Goal: Navigation & Orientation: Find specific page/section

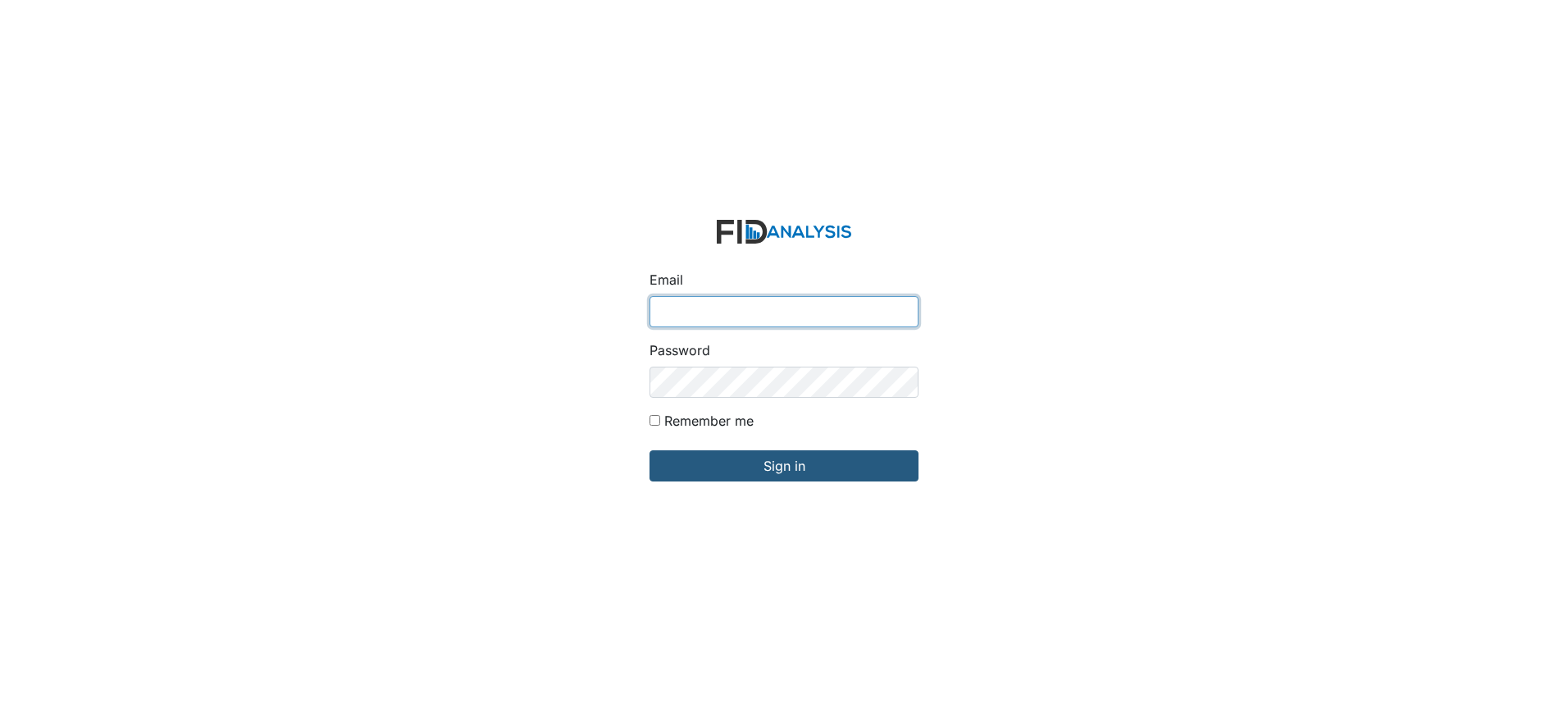
click at [708, 305] on input "Email" at bounding box center [784, 311] width 269 height 31
click at [708, 304] on input "Email" at bounding box center [784, 311] width 269 height 31
click at [712, 296] on input "Email" at bounding box center [784, 311] width 269 height 31
click at [712, 296] on input "Email" at bounding box center [784, 311] width 269 height 31
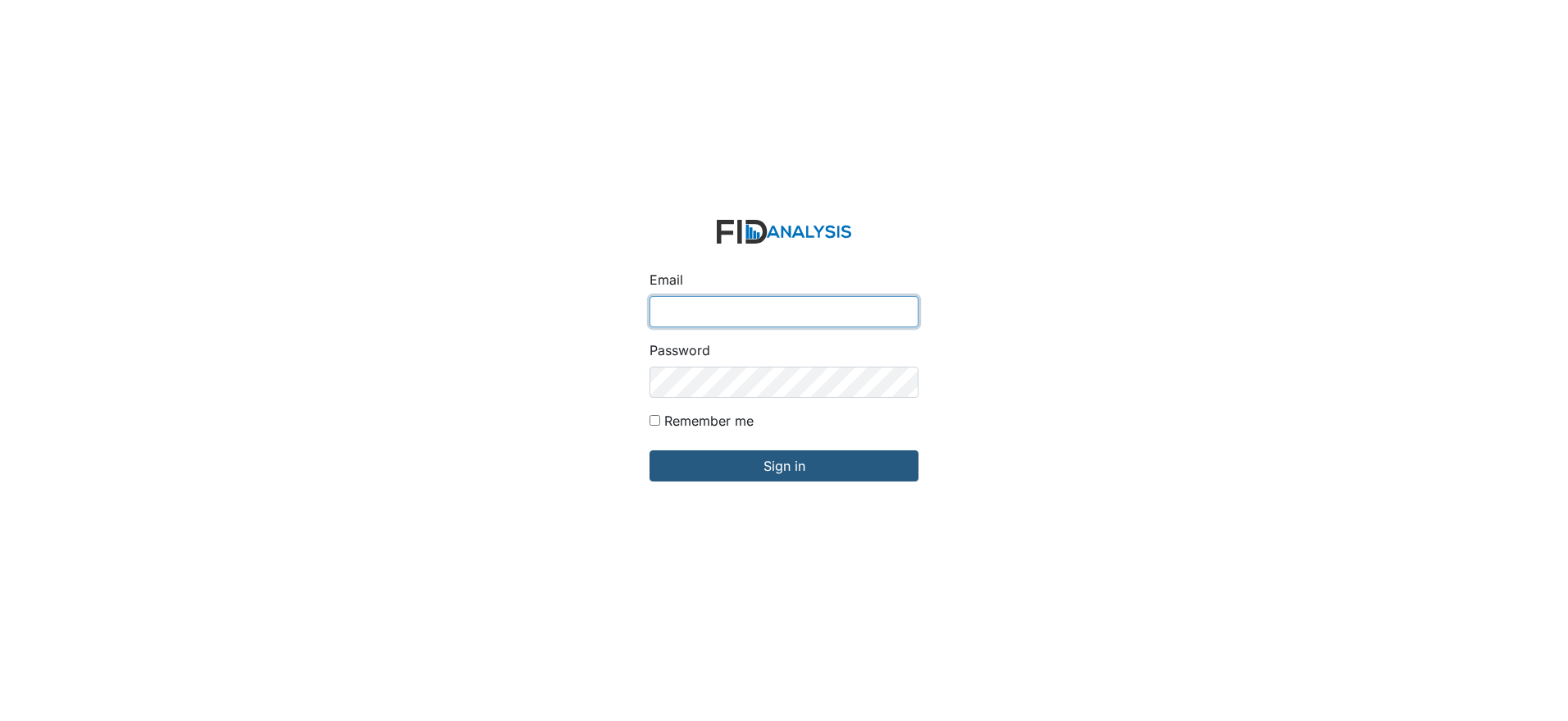
click at [712, 296] on input "Email" at bounding box center [784, 311] width 269 height 31
click at [650, 450] on input "Sign in" at bounding box center [784, 465] width 269 height 31
type input "smiller@lifeincorporated"
click at [650, 450] on input "Sign in" at bounding box center [784, 465] width 269 height 31
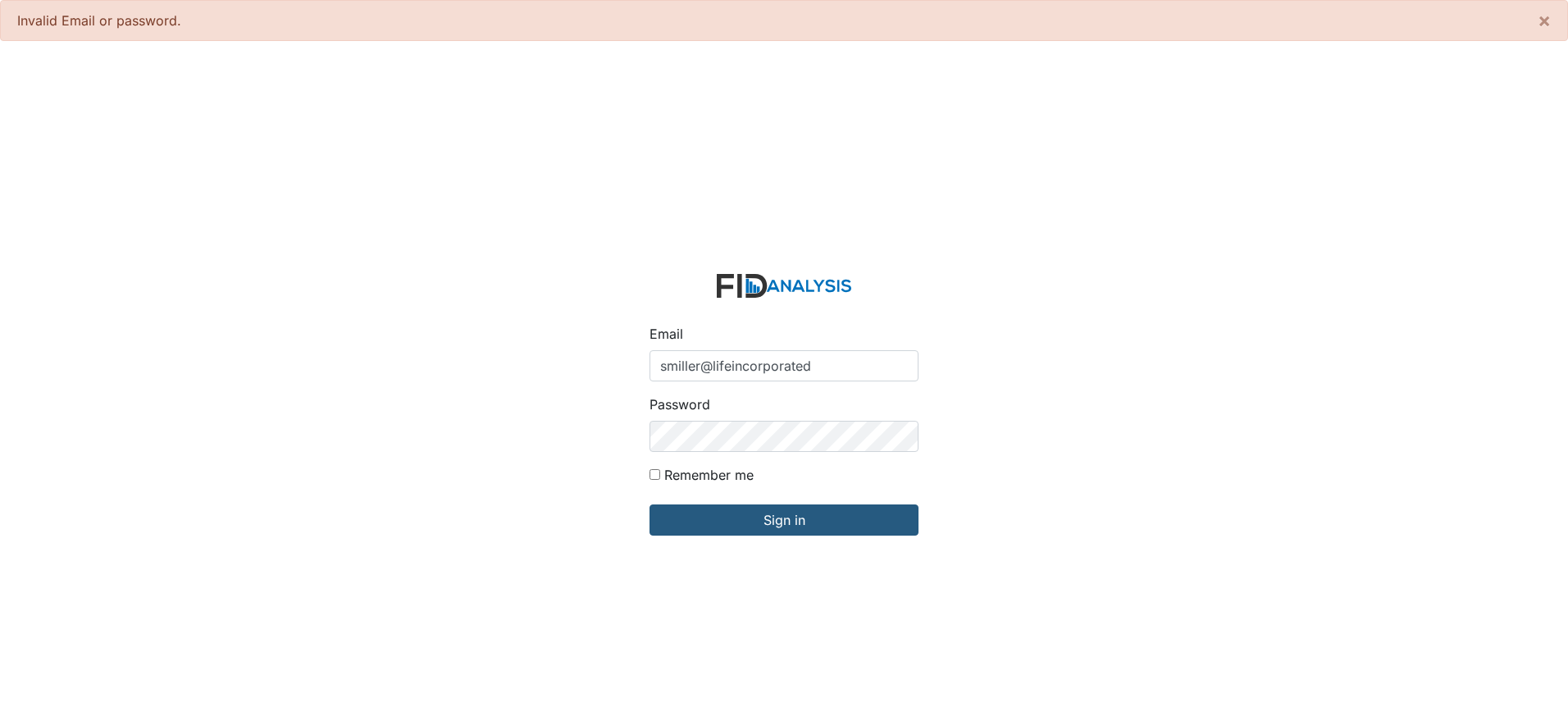
click at [836, 360] on input "smiller@lifeincorporated" at bounding box center [784, 366] width 269 height 31
type input "[EMAIL_ADDRESS][DOMAIN_NAME]"
click at [650, 504] on input "Sign in" at bounding box center [784, 519] width 269 height 31
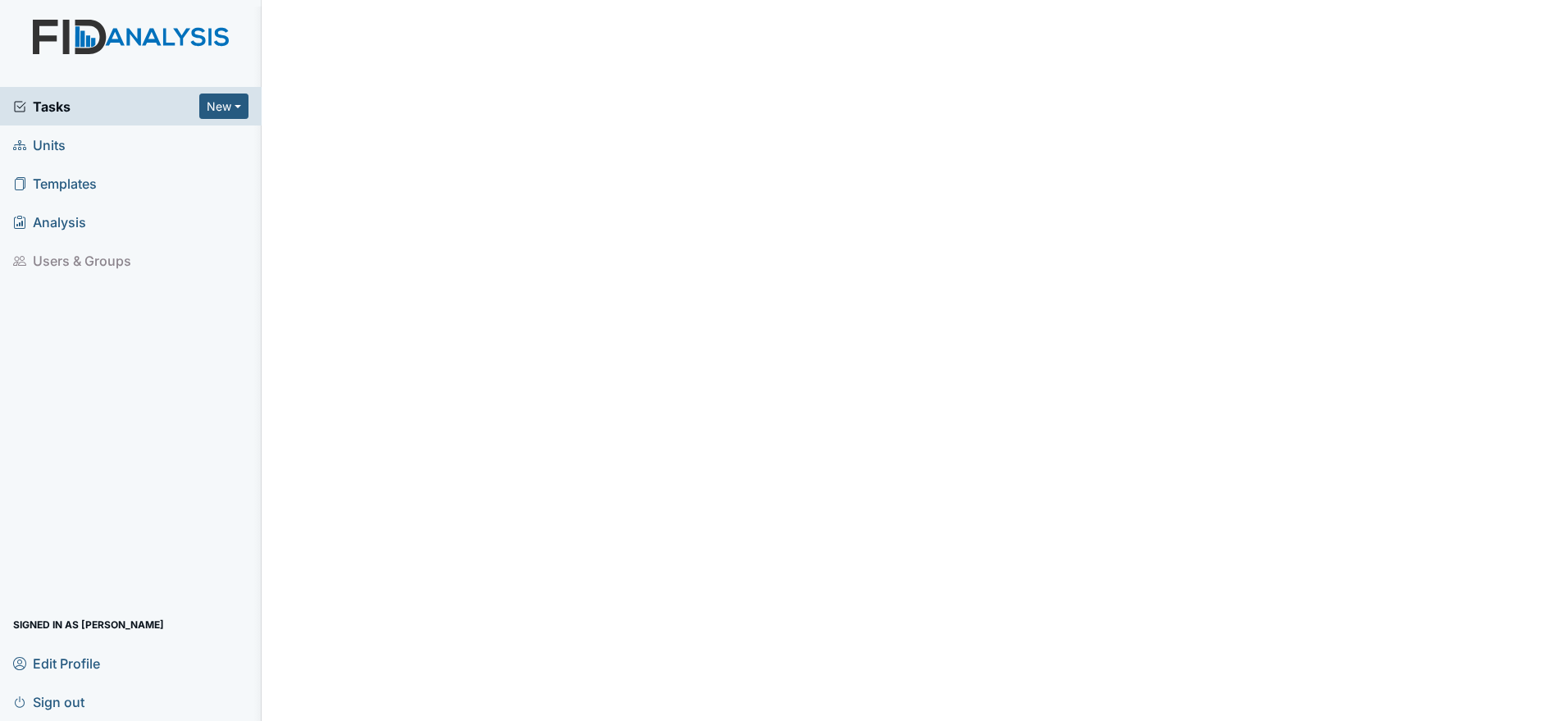
click at [183, 100] on span "Tasks" at bounding box center [106, 107] width 186 height 20
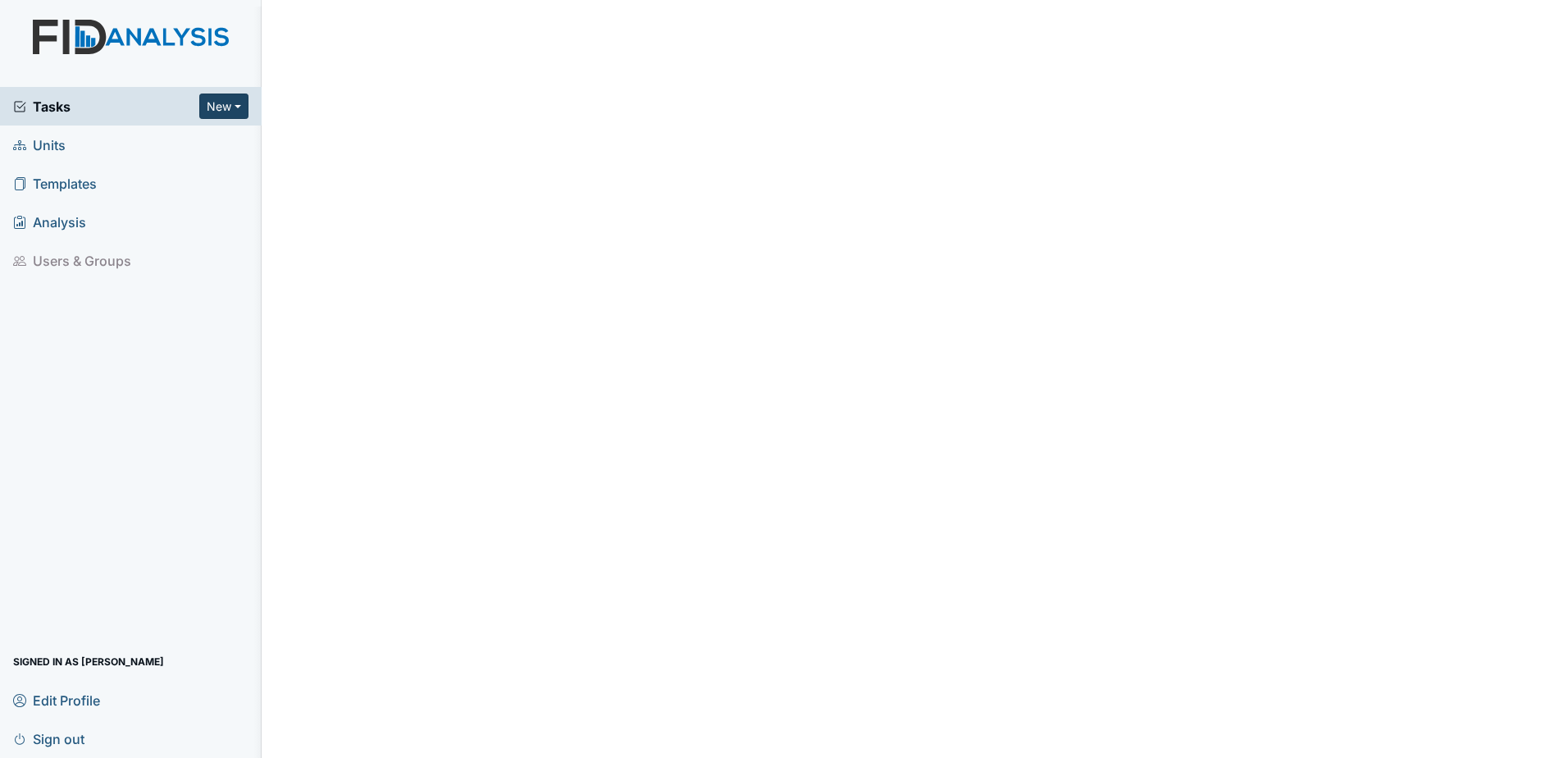
click at [212, 99] on button "New" at bounding box center [223, 106] width 49 height 25
click at [227, 95] on button "New" at bounding box center [223, 106] width 49 height 25
click at [241, 94] on button "New" at bounding box center [223, 106] width 49 height 25
click at [69, 125] on link "Units" at bounding box center [130, 145] width 262 height 38
click at [73, 87] on div "Tasks New Form Inspection Document Bundle" at bounding box center [130, 106] width 262 height 38
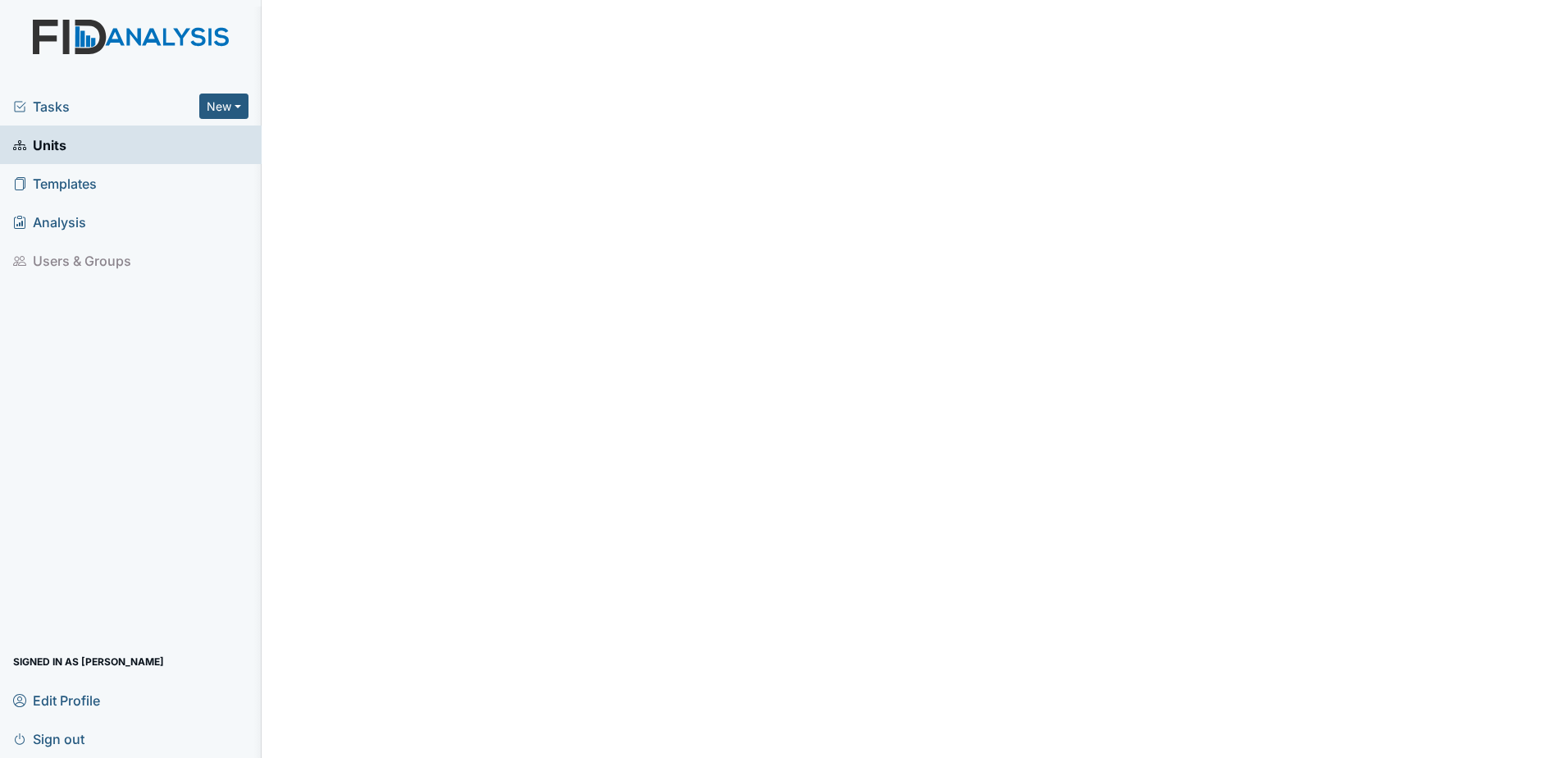
click at [156, 97] on span "Tasks" at bounding box center [106, 107] width 186 height 20
click at [33, 214] on span "Analysis" at bounding box center [49, 222] width 73 height 25
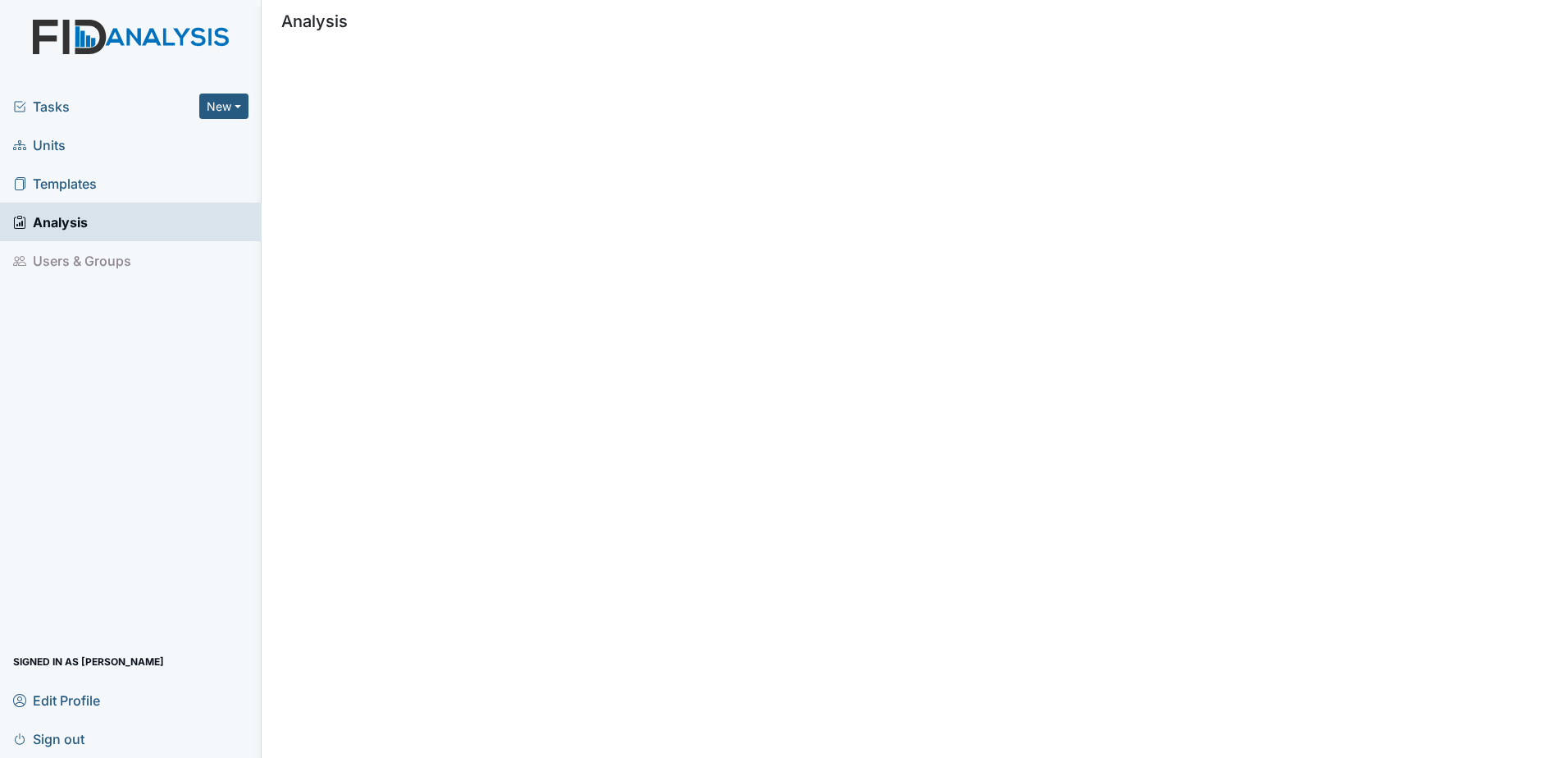
click at [61, 174] on span "Templates" at bounding box center [55, 183] width 84 height 25
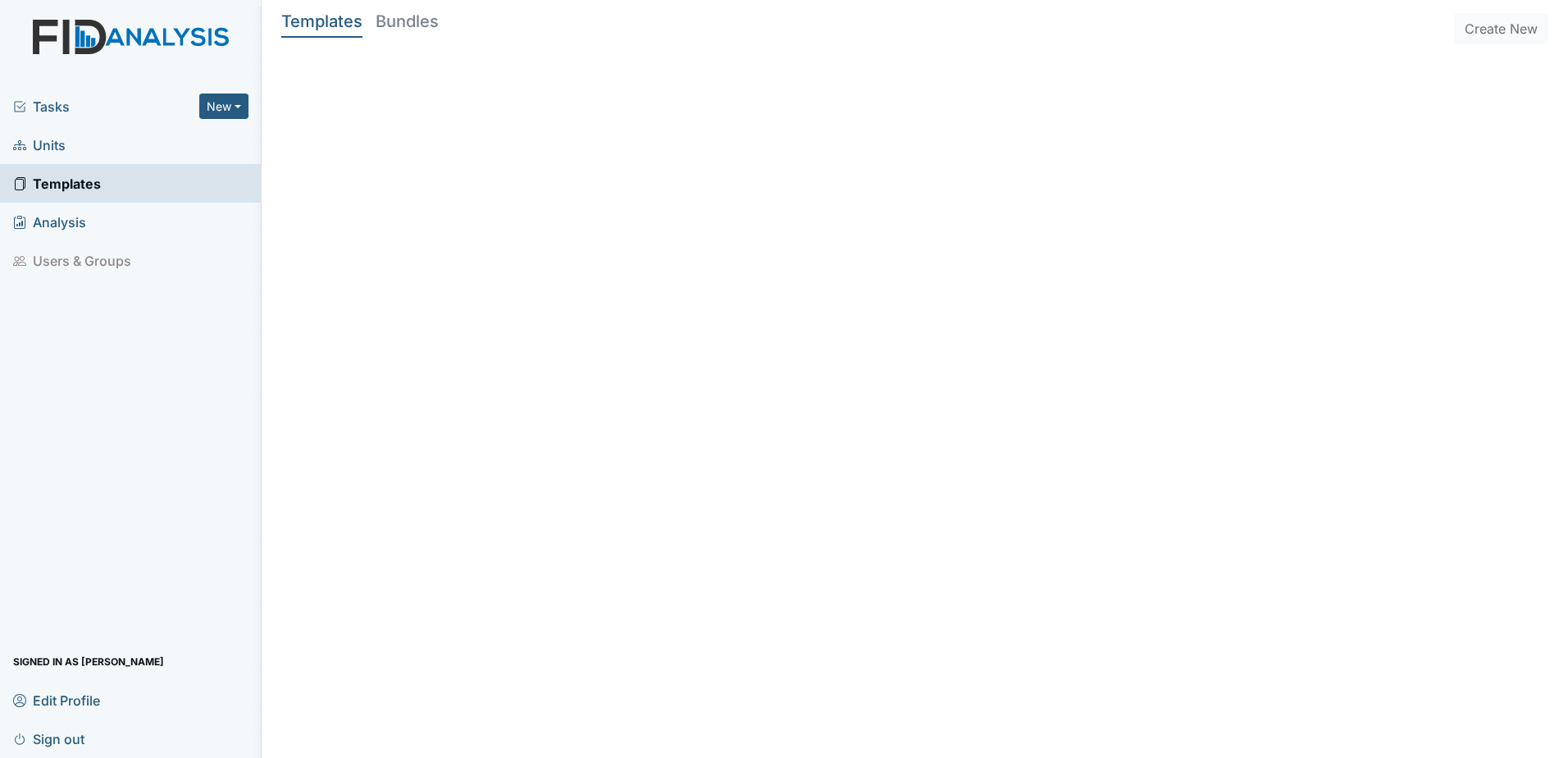
click at [105, 133] on link "Units" at bounding box center [130, 145] width 262 height 38
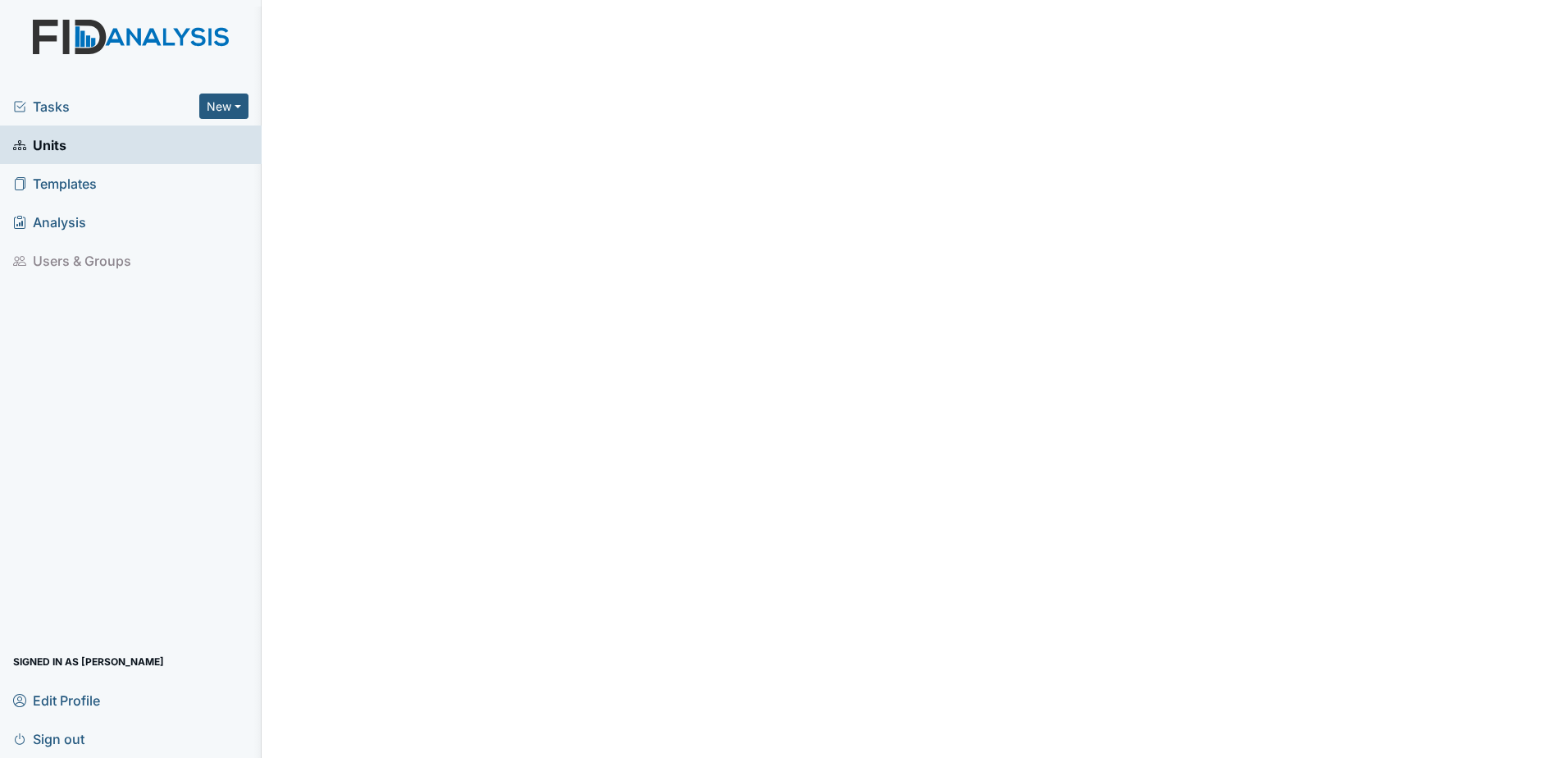
click at [14, 97] on span "Tasks" at bounding box center [106, 107] width 186 height 20
click at [243, 94] on button "New" at bounding box center [223, 106] width 49 height 25
click at [193, 97] on span "Tasks" at bounding box center [106, 107] width 186 height 20
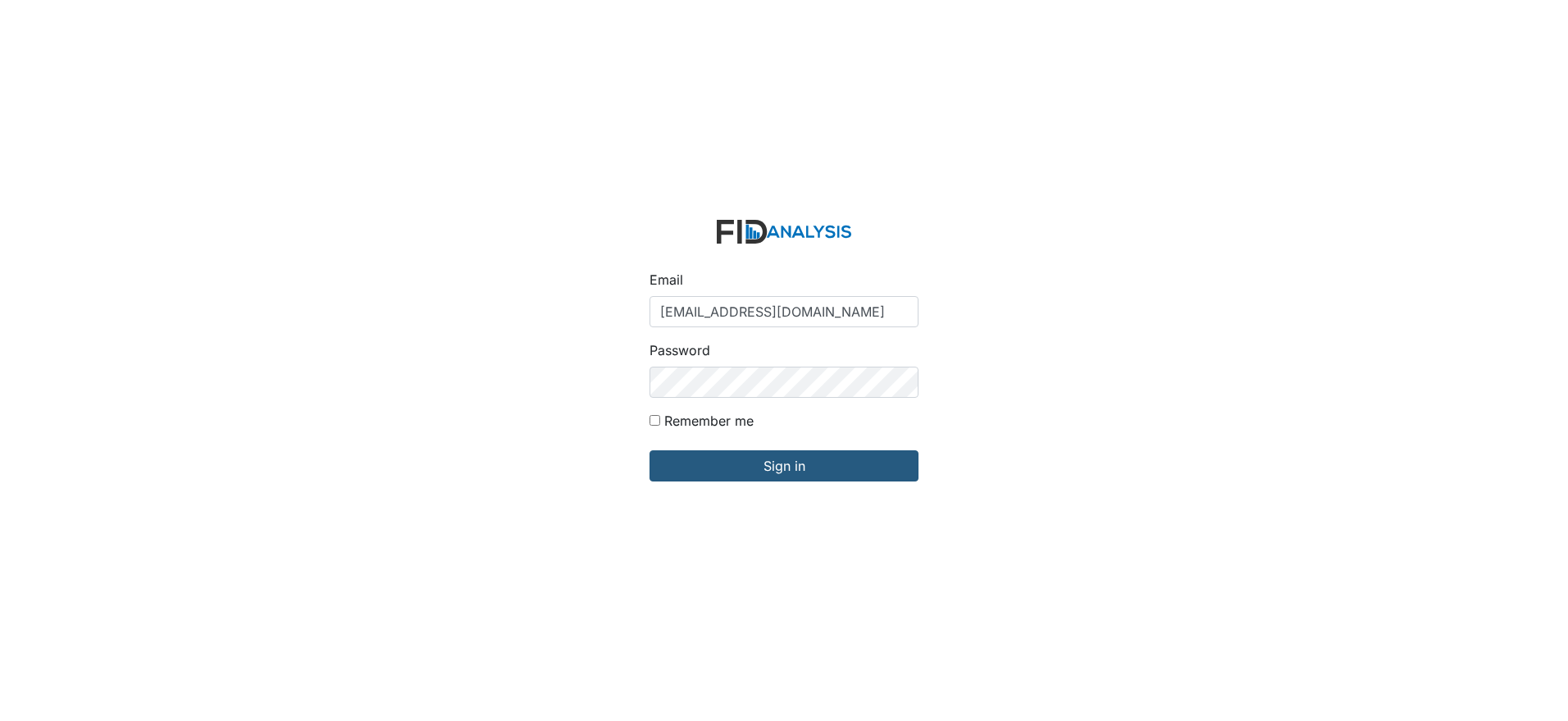
click at [699, 476] on form "Email [EMAIL_ADDRESS][DOMAIN_NAME] Password Remember me Sign in" at bounding box center [784, 360] width 295 height 308
click at [697, 467] on input "Sign in" at bounding box center [784, 465] width 269 height 31
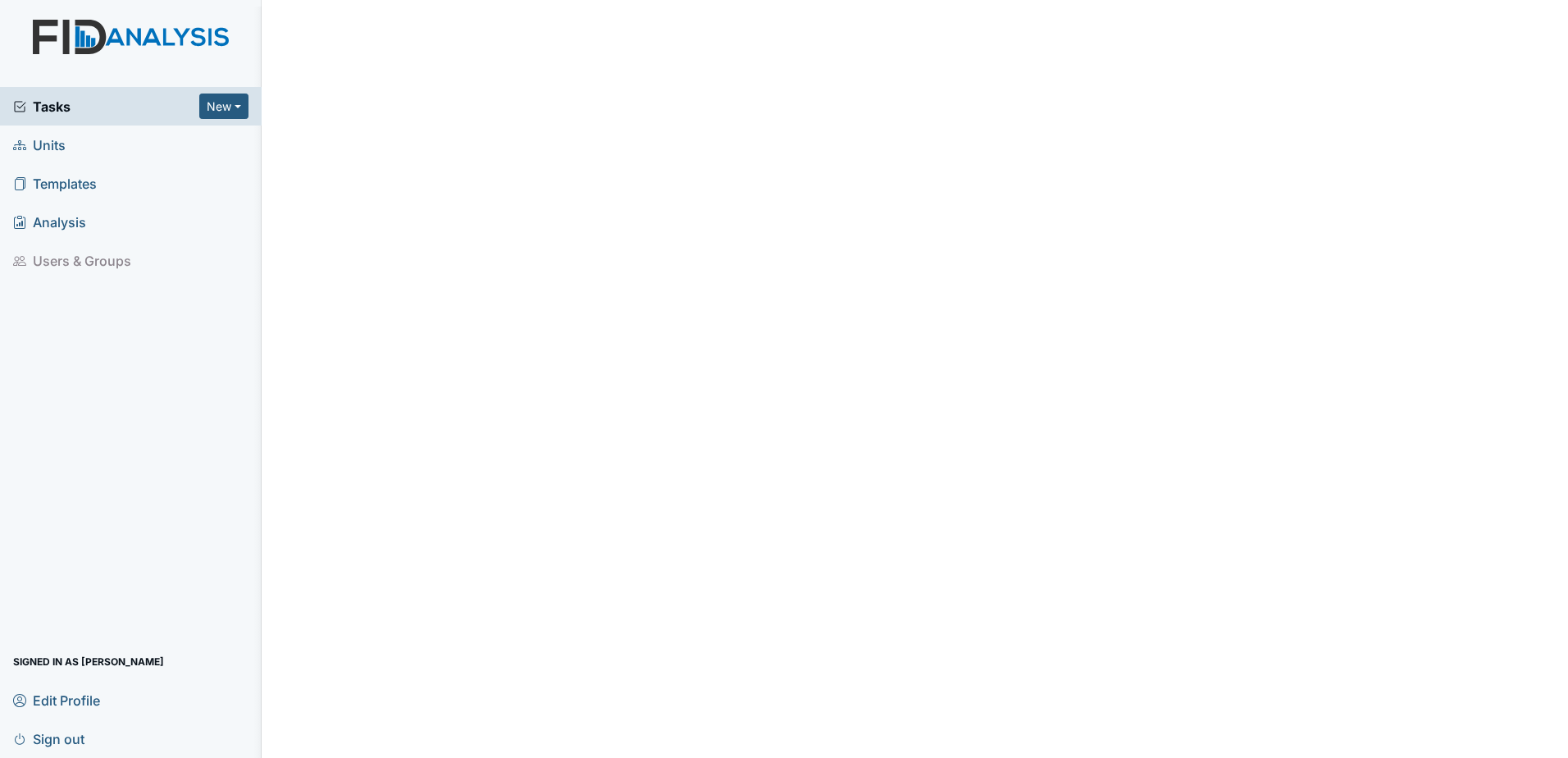
click at [181, 97] on span "Tasks" at bounding box center [106, 107] width 186 height 20
click at [71, 131] on link "Units" at bounding box center [130, 145] width 262 height 38
click at [164, 103] on div "Tasks New Form Inspection Document Bundle" at bounding box center [130, 106] width 262 height 38
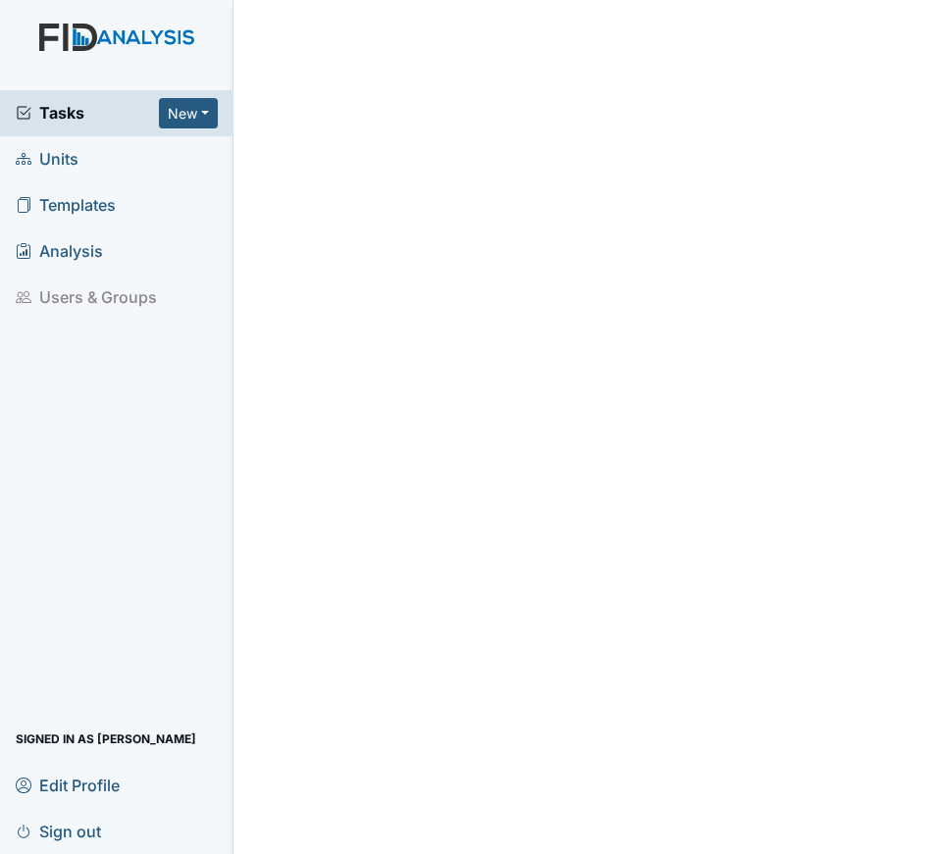
click at [64, 158] on span "Units" at bounding box center [47, 159] width 63 height 30
